Goal: Task Accomplishment & Management: Use online tool/utility

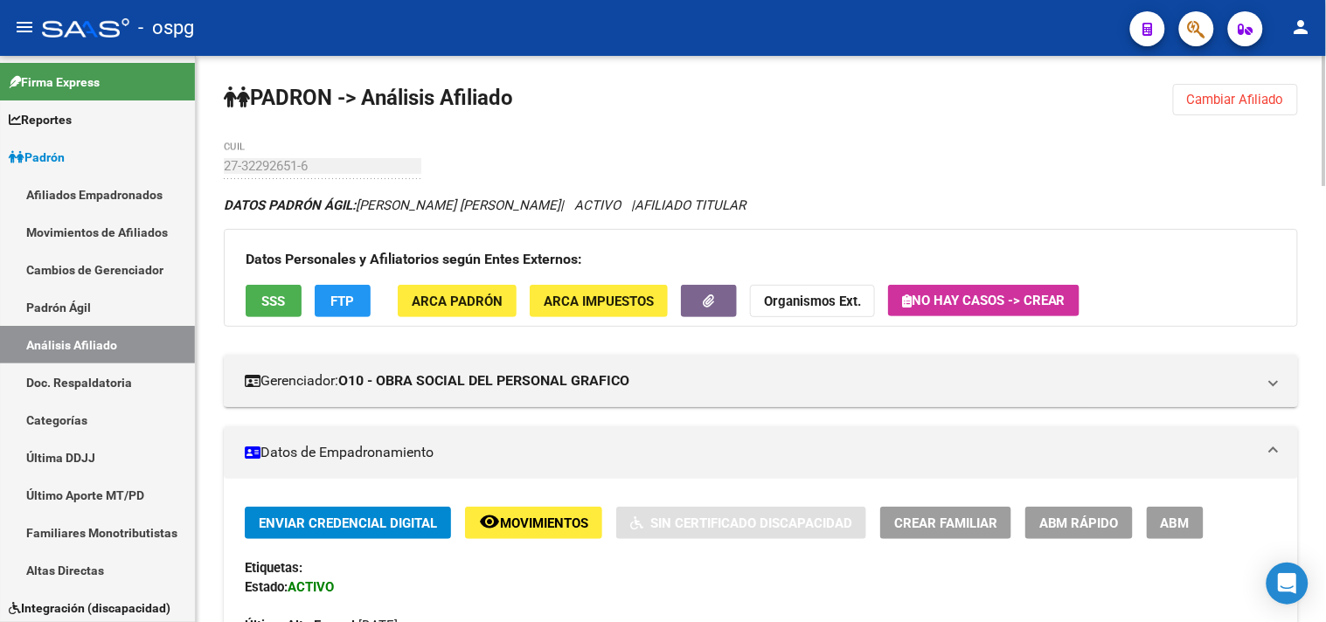
click at [1187, 107] on span "Cambiar Afiliado" at bounding box center [1235, 100] width 97 height 16
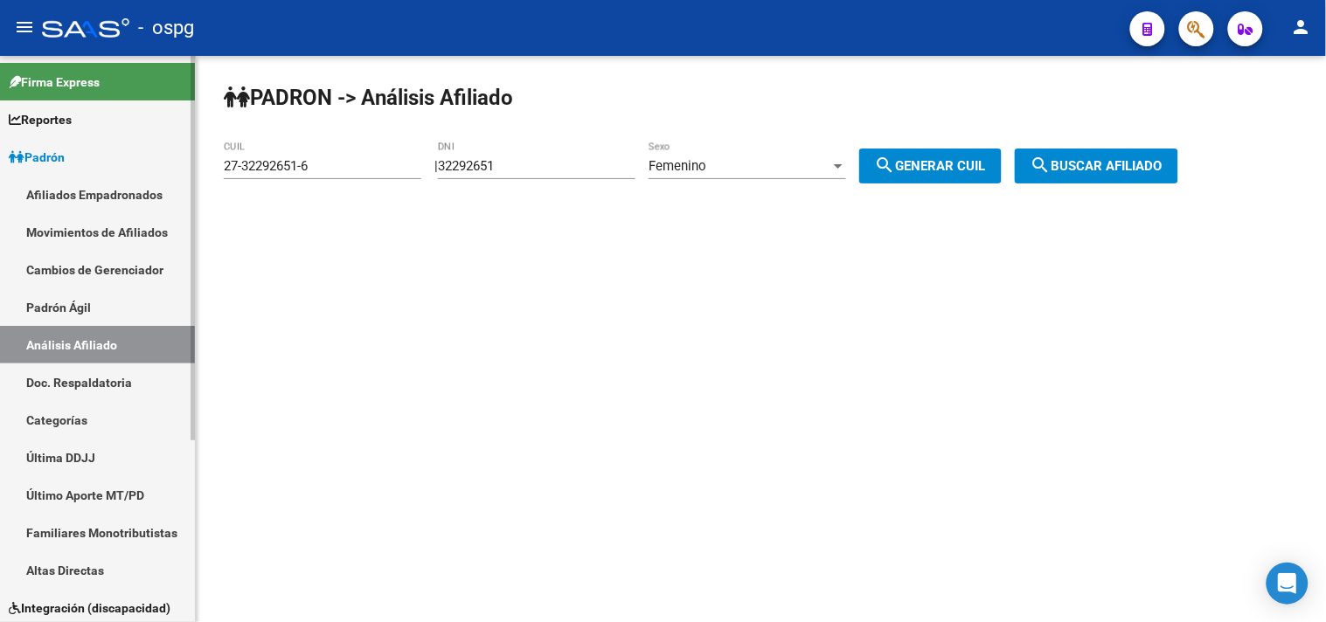
drag, startPoint x: 312, startPoint y: 170, endPoint x: 192, endPoint y: 177, distance: 119.9
click at [192, 177] on mat-sidenav-container "Firma Express Reportes Ingresos Devengados Análisis Histórico Detalles Transfer…" at bounding box center [663, 339] width 1326 height 566
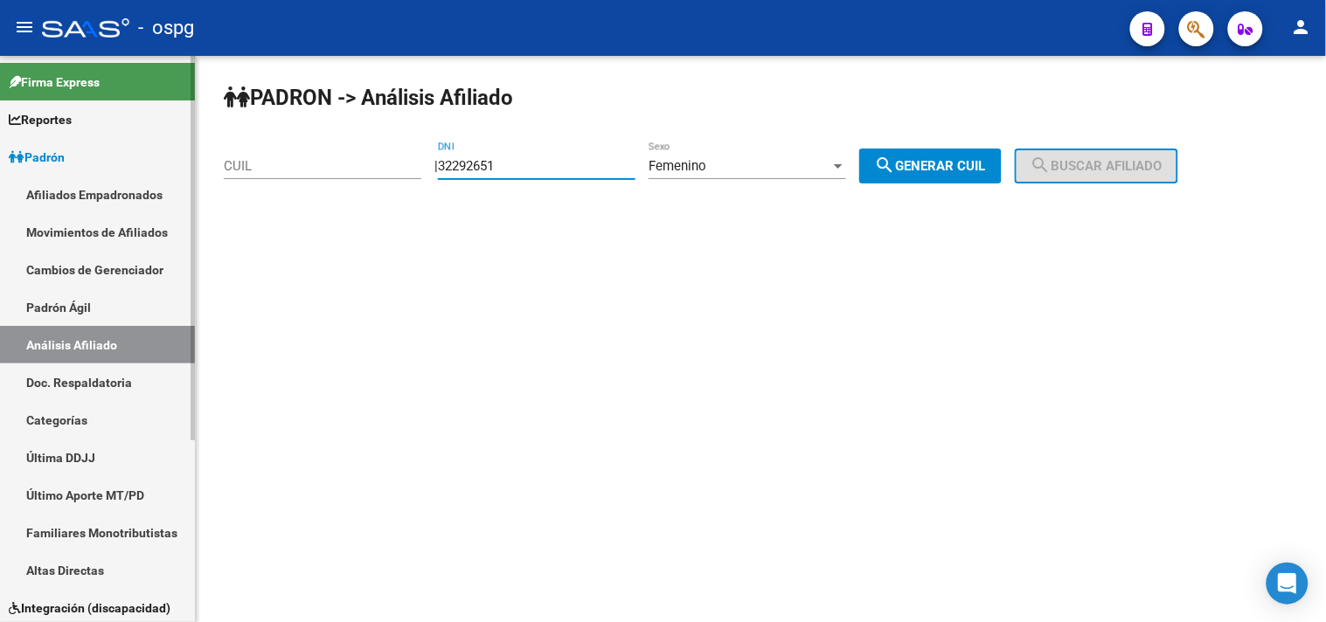
paste input "96.281600"
type input "96.281600"
click at [958, 163] on span "search Generar CUIL" at bounding box center [930, 166] width 111 height 16
type input "[US_EMPLOYER_IDENTIFICATION_NUMBER]"
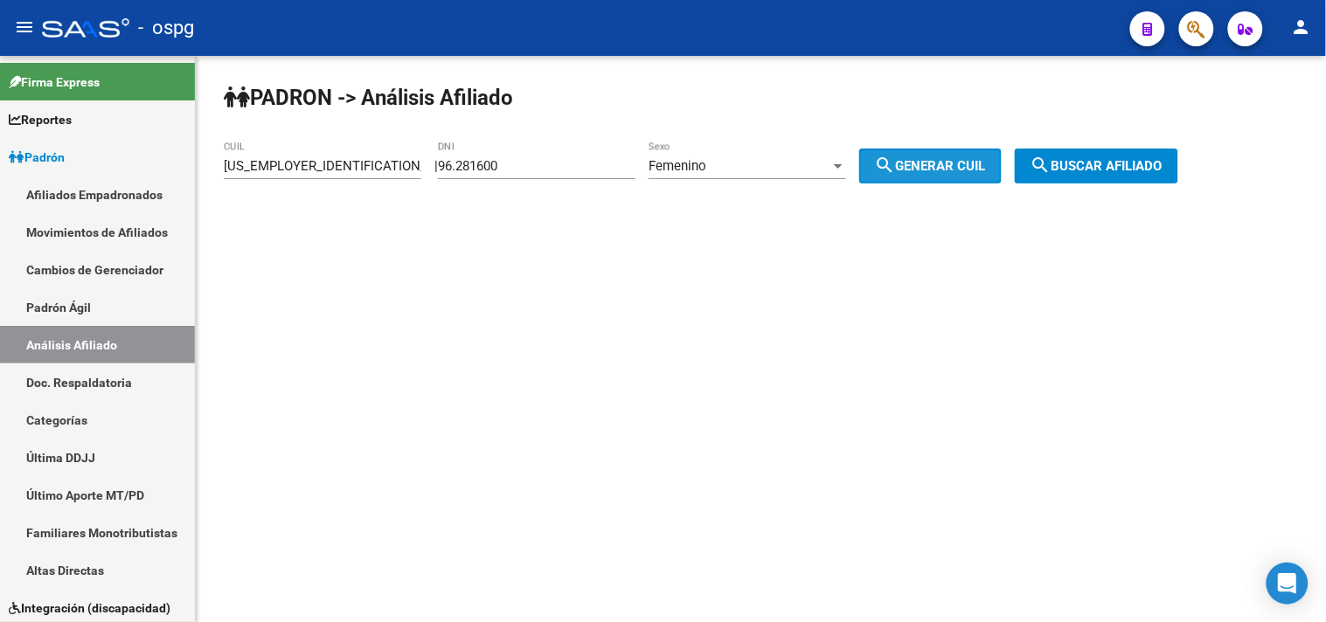
click at [1051, 161] on mat-icon "search" at bounding box center [1040, 165] width 21 height 21
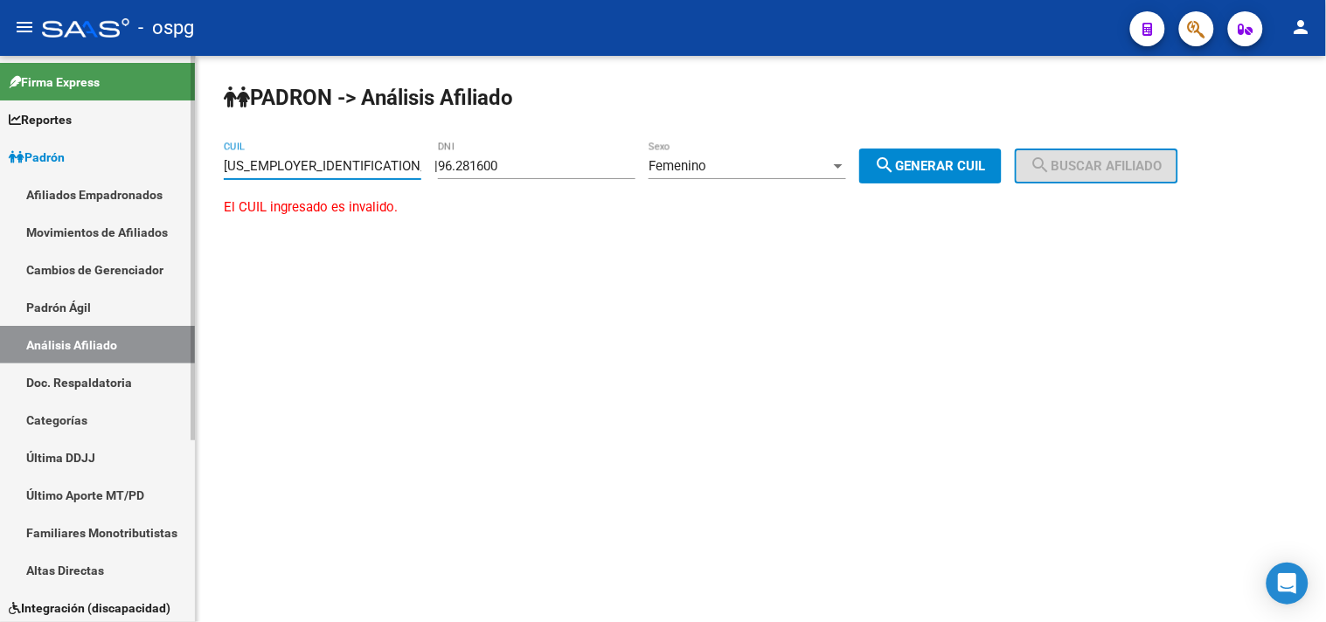
drag, startPoint x: 315, startPoint y: 173, endPoint x: 179, endPoint y: 177, distance: 136.4
click at [179, 177] on mat-sidenav-container "Firma Express Reportes Ingresos Devengados Análisis Histórico Detalles Transfer…" at bounding box center [663, 339] width 1326 height 566
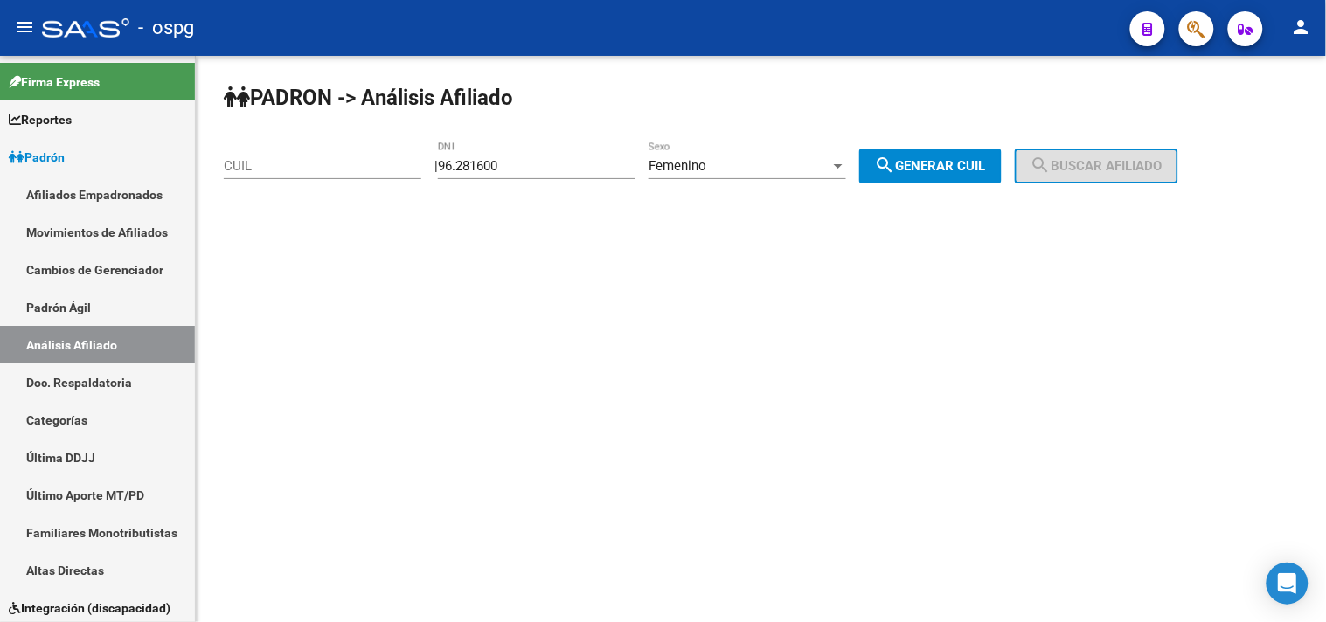
click at [725, 175] on div "Femenino Sexo" at bounding box center [746, 161] width 197 height 38
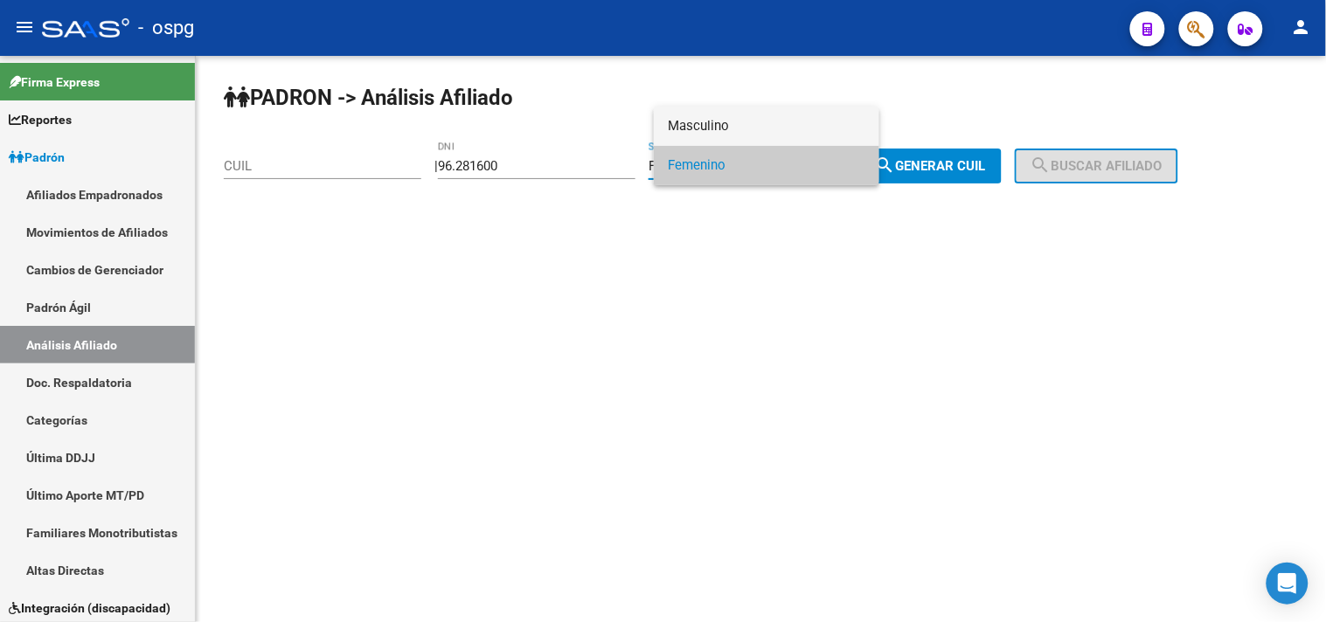
drag, startPoint x: 737, startPoint y: 126, endPoint x: 762, endPoint y: 126, distance: 24.5
click at [744, 125] on span "Masculino" at bounding box center [766, 126] width 197 height 39
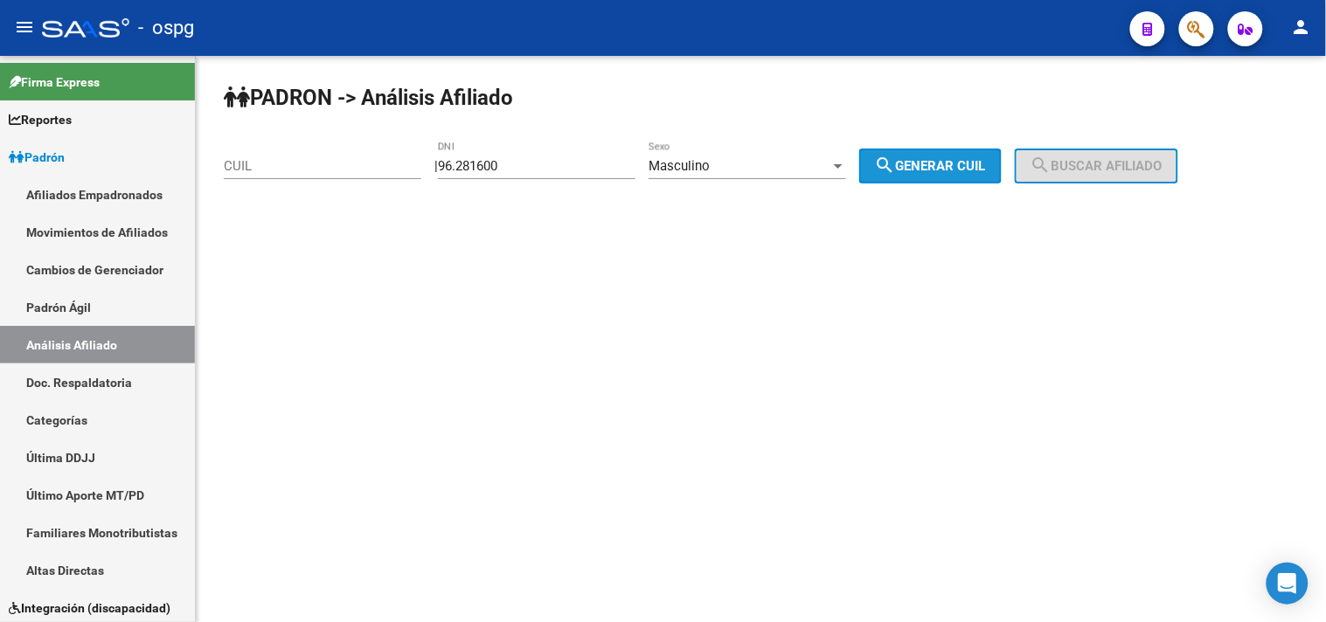
click at [930, 162] on span "search Generar CUIL" at bounding box center [930, 166] width 111 height 16
type input "[US_EMPLOYER_IDENTIFICATION_NUMBER]"
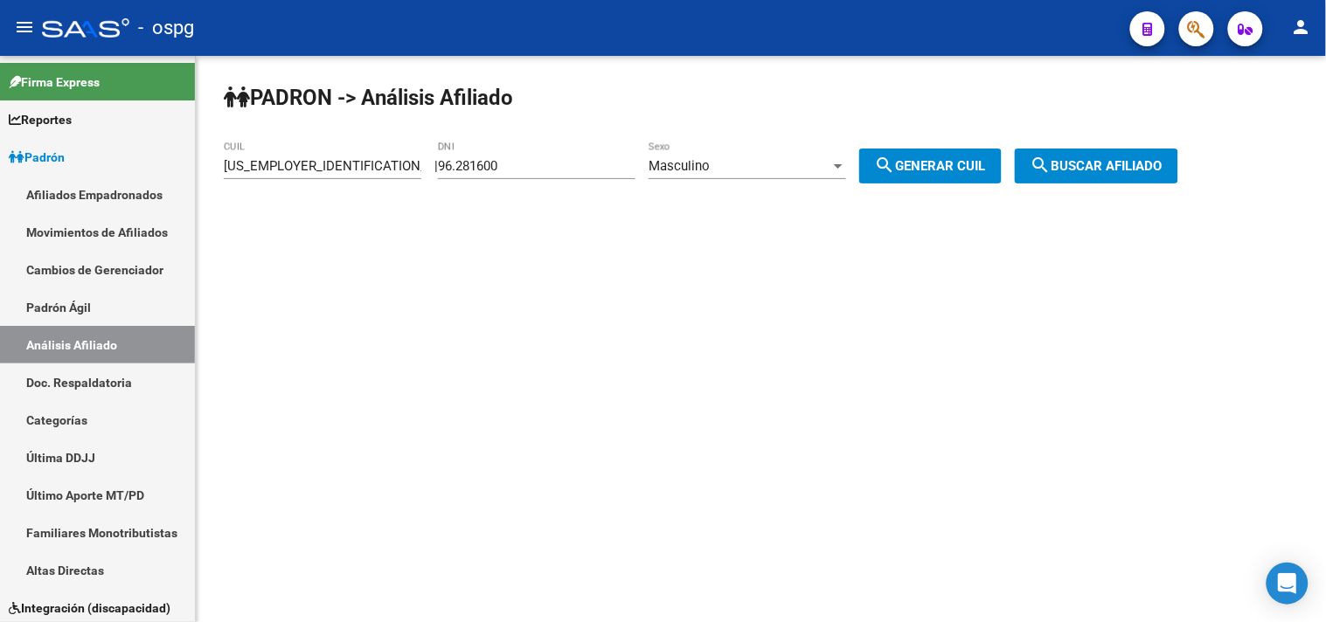
click at [1108, 160] on span "search Buscar afiliado" at bounding box center [1096, 166] width 132 height 16
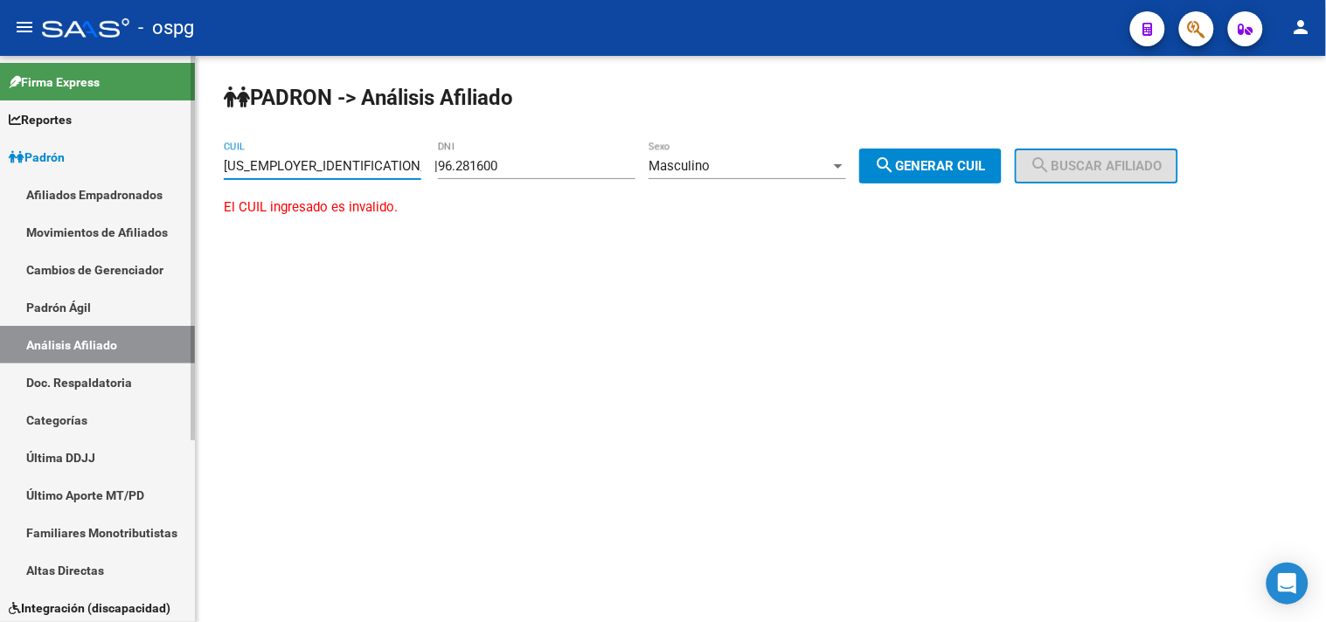
drag, startPoint x: 309, startPoint y: 172, endPoint x: 156, endPoint y: 186, distance: 154.4
click at [163, 186] on mat-sidenav-container "Firma Express Reportes Ingresos Devengados Análisis Histórico Detalles Transfer…" at bounding box center [663, 339] width 1326 height 566
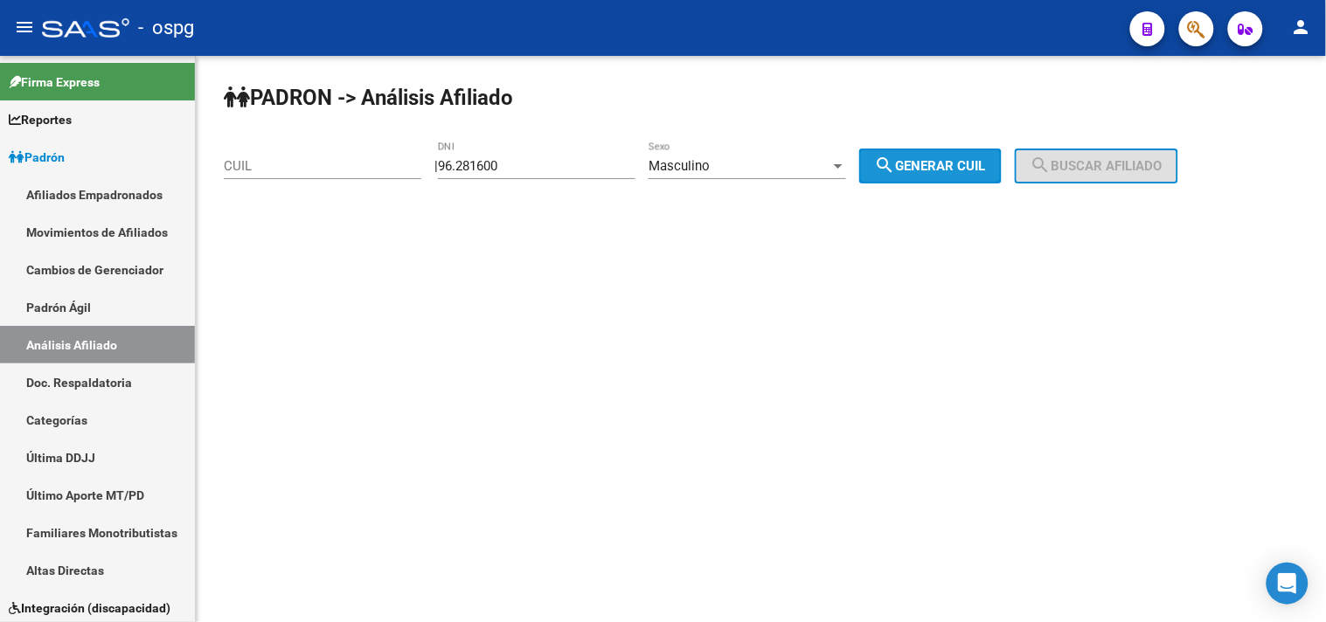
click at [949, 171] on span "search Generar CUIL" at bounding box center [930, 166] width 111 height 16
type input "[US_EMPLOYER_IDENTIFICATION_NUMBER]"
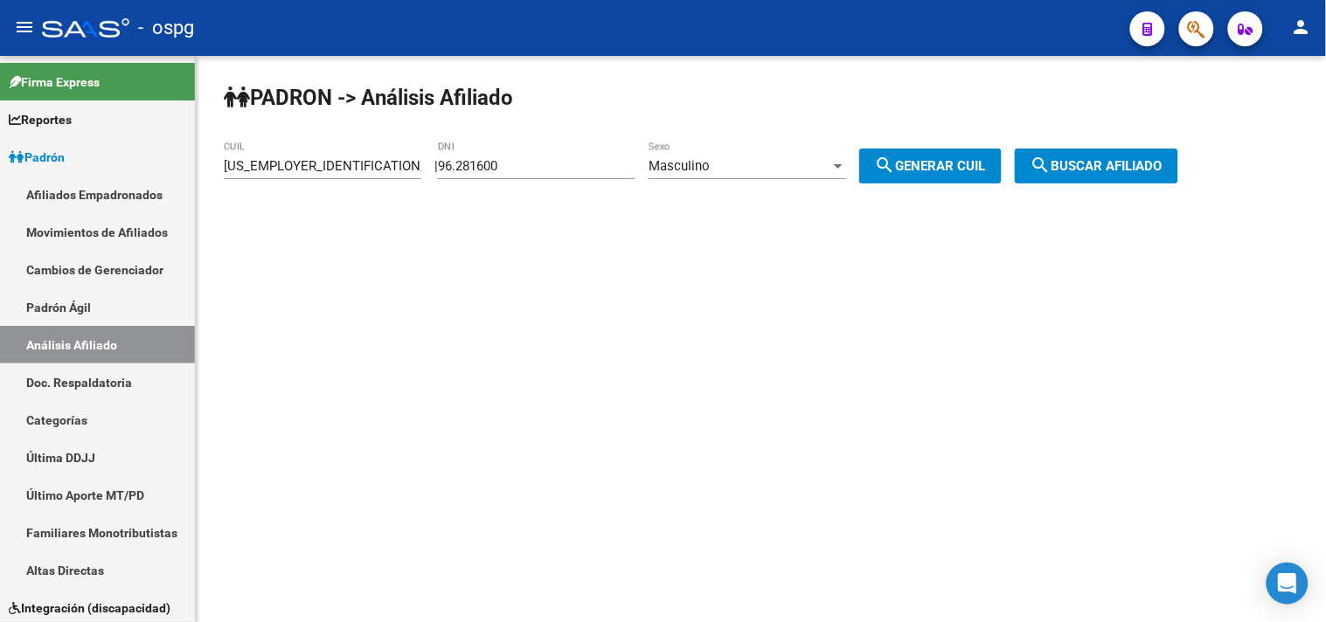
click at [1117, 163] on span "search Buscar afiliado" at bounding box center [1096, 166] width 132 height 16
